Goal: Information Seeking & Learning: Learn about a topic

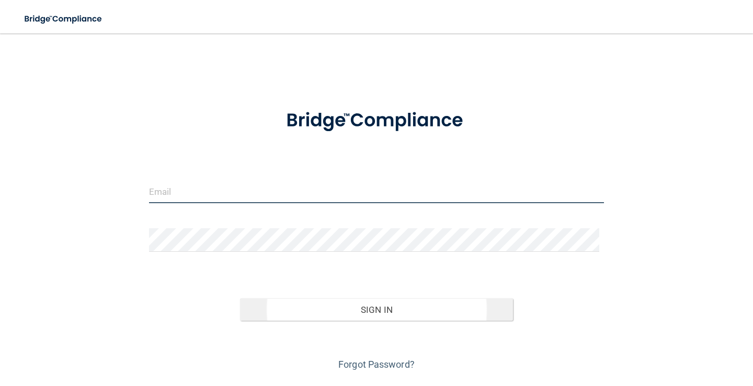
type input "[PERSON_NAME][EMAIL_ADDRESS][DOMAIN_NAME]"
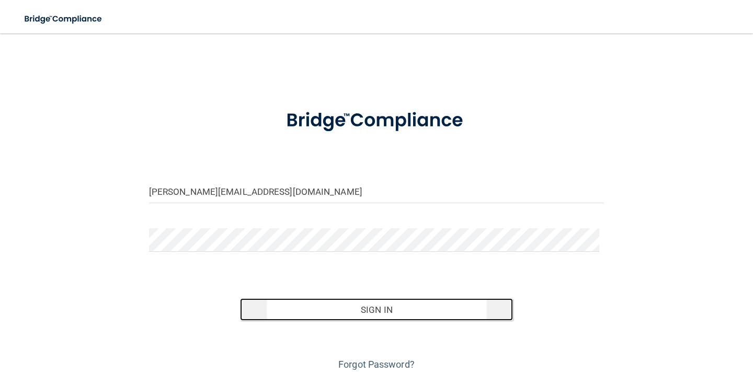
click at [426, 309] on button "Sign In" at bounding box center [376, 310] width 273 height 23
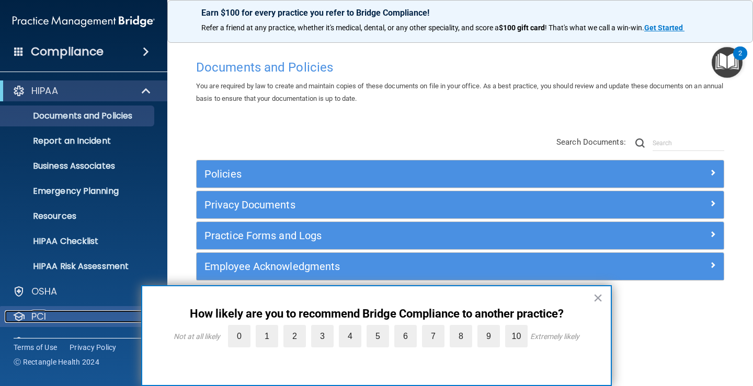
click at [37, 319] on p "PCI" at bounding box center [38, 317] width 15 height 13
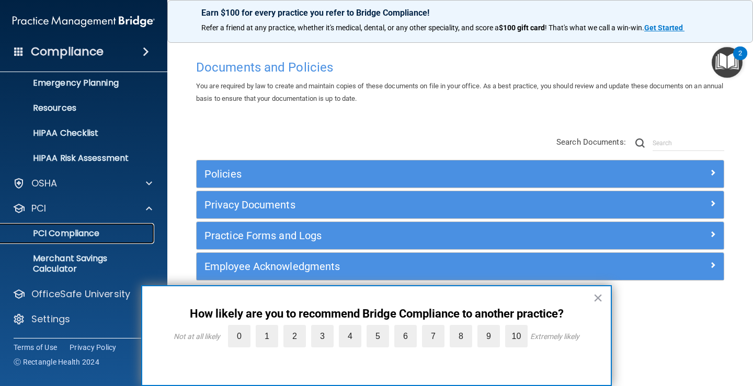
click at [95, 233] on p "PCI Compliance" at bounding box center [78, 234] width 143 height 10
click at [600, 297] on button "×" at bounding box center [598, 298] width 10 height 17
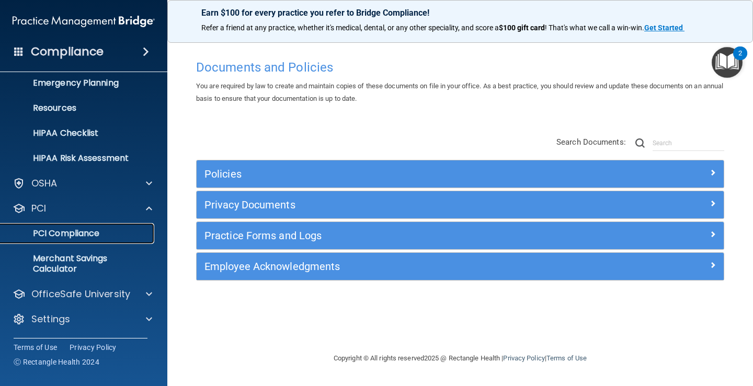
click at [85, 230] on p "PCI Compliance" at bounding box center [78, 234] width 143 height 10
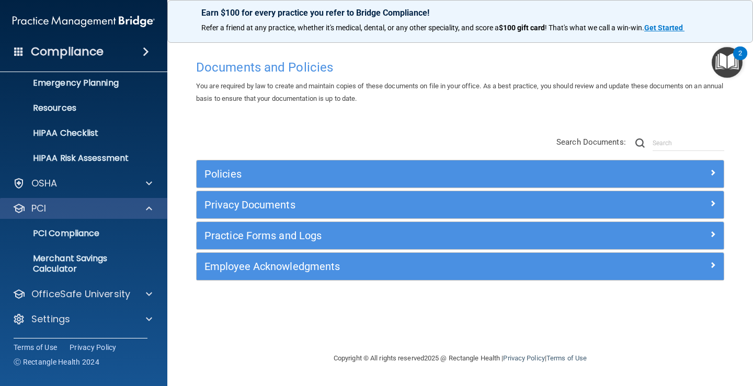
click at [39, 201] on div "PCI" at bounding box center [84, 208] width 168 height 21
click at [43, 210] on p "PCI" at bounding box center [38, 208] width 15 height 13
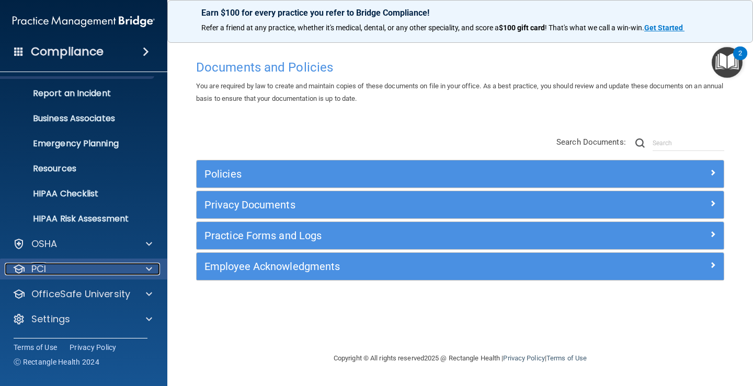
click at [40, 269] on p "PCI" at bounding box center [38, 269] width 15 height 13
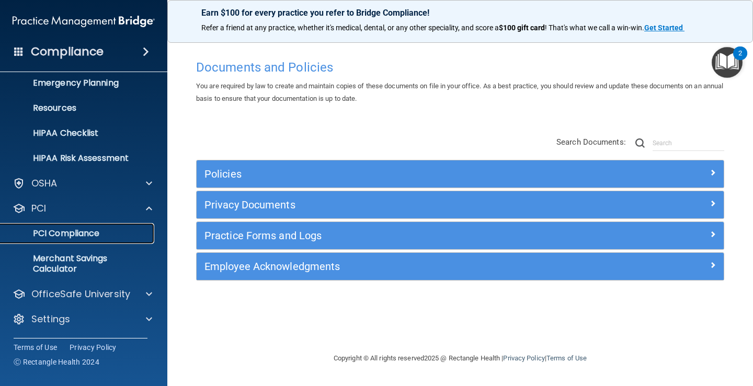
click at [73, 231] on p "PCI Compliance" at bounding box center [78, 234] width 143 height 10
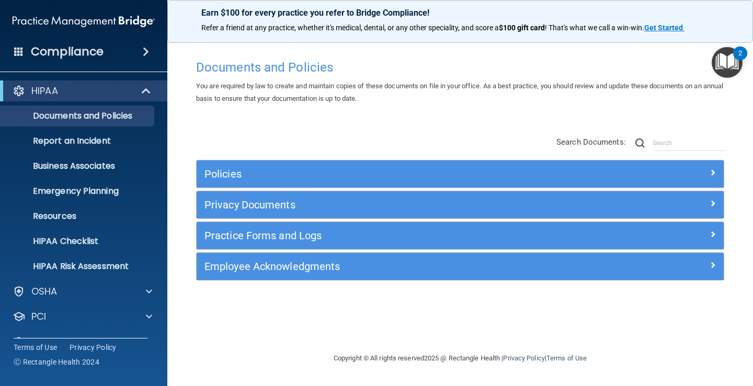
click at [16, 50] on span at bounding box center [18, 51] width 9 height 9
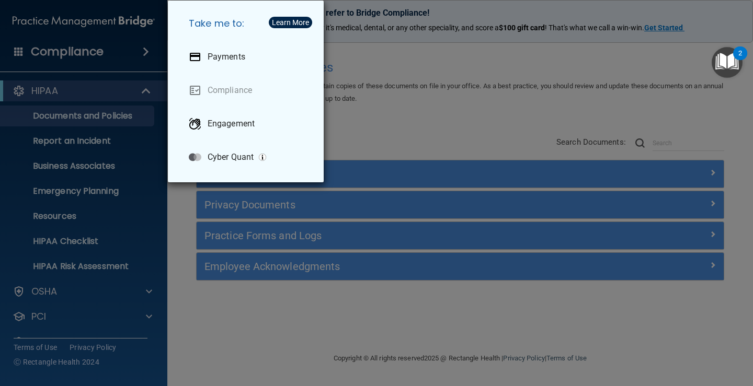
click at [410, 136] on div "Take me to: Payments Compliance Engagement Cyber Quant" at bounding box center [376, 193] width 753 height 386
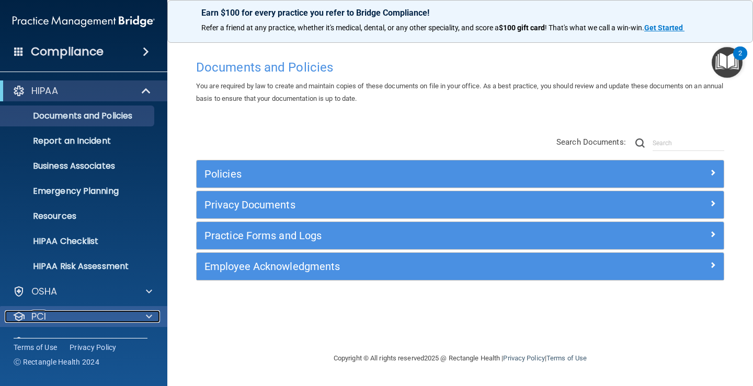
click at [41, 315] on p "PCI" at bounding box center [38, 317] width 15 height 13
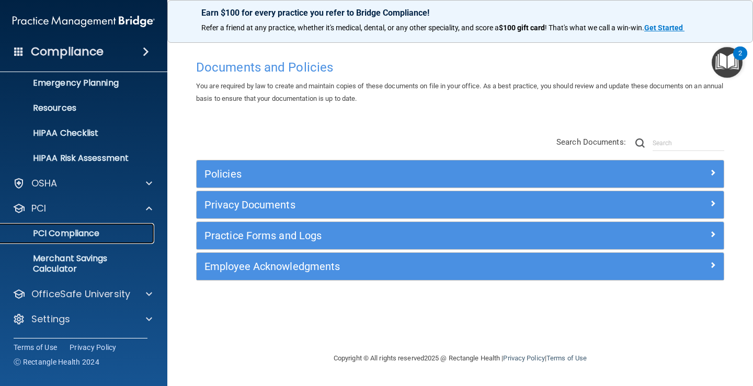
click at [78, 235] on p "PCI Compliance" at bounding box center [78, 234] width 143 height 10
